Goal: Task Accomplishment & Management: Use online tool/utility

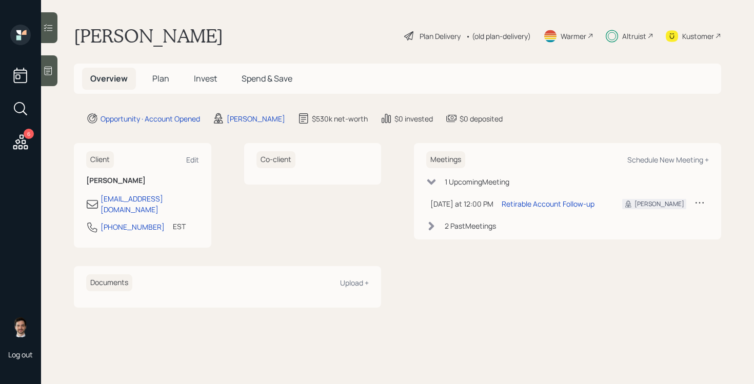
click at [438, 38] on div "Plan Delivery" at bounding box center [440, 36] width 41 height 11
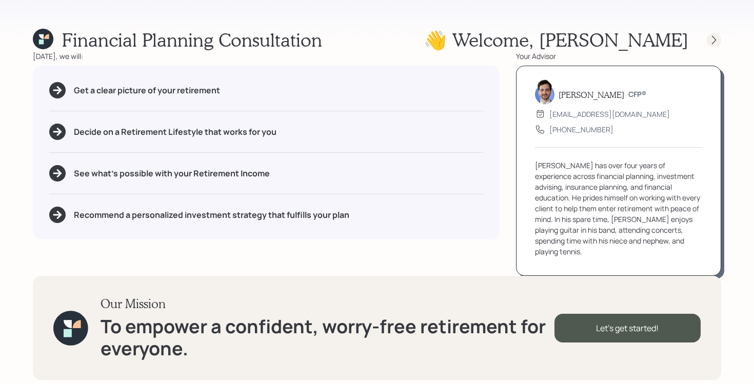
click at [714, 38] on icon at bounding box center [714, 40] width 10 height 10
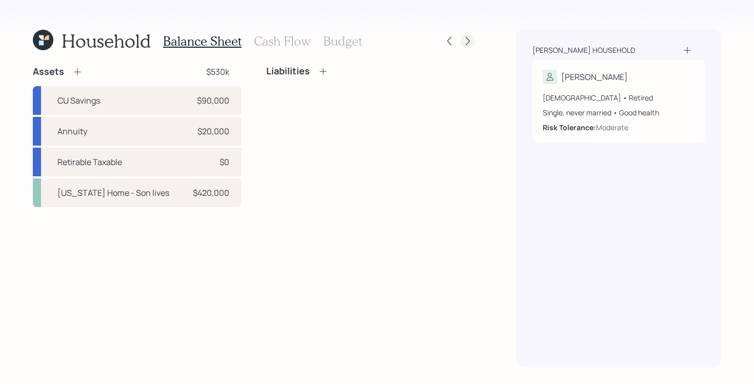
click at [471, 44] on icon at bounding box center [468, 41] width 10 height 10
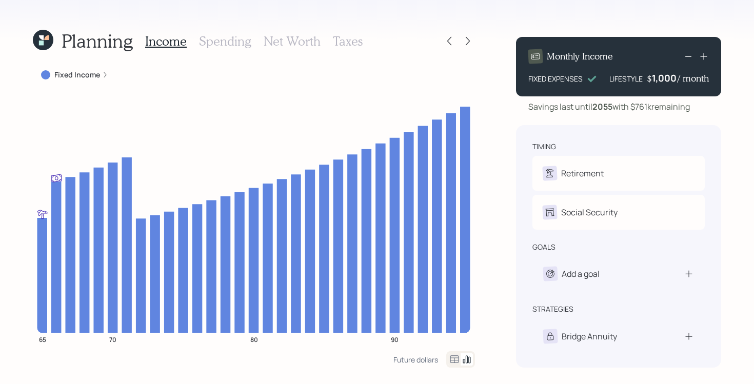
click at [471, 44] on icon at bounding box center [468, 41] width 10 height 10
